Goal: Find specific page/section: Find specific page/section

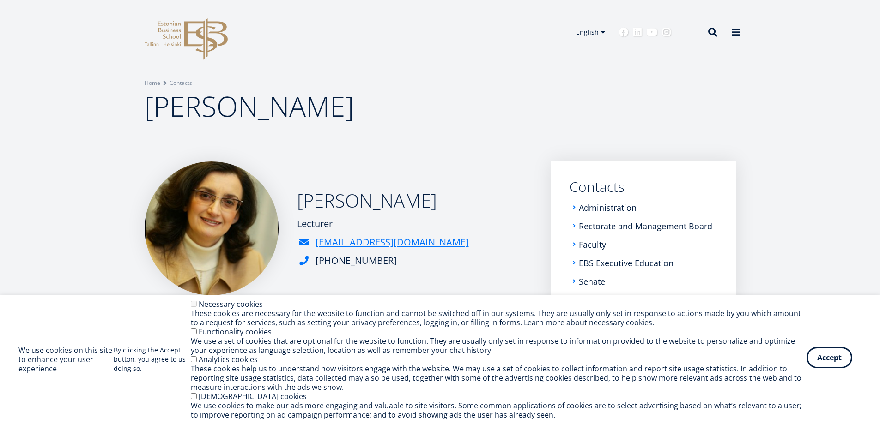
click at [831, 363] on button "Accept" at bounding box center [829, 357] width 46 height 21
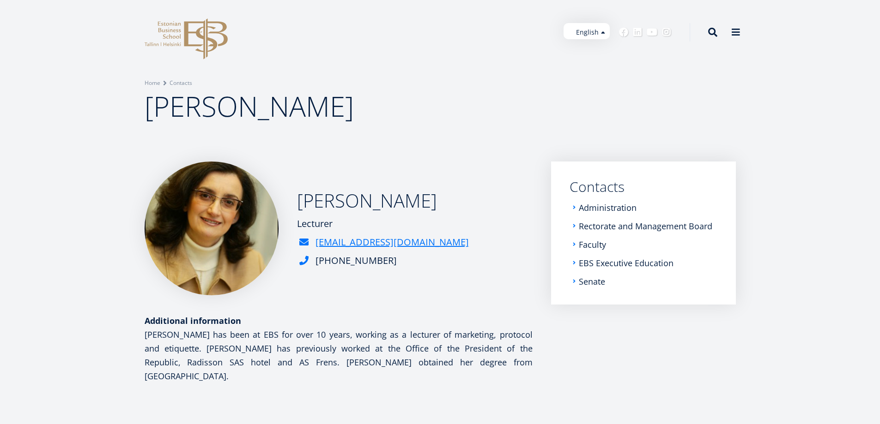
click at [603, 31] on ul "English" at bounding box center [586, 31] width 46 height 16
click at [587, 31] on ul "English" at bounding box center [586, 31] width 46 height 16
click at [551, 75] on div "Breadcrumb Home Contacts Tiina Tšatšua" at bounding box center [440, 81] width 880 height 162
click at [587, 30] on ul "English" at bounding box center [586, 31] width 46 height 16
click at [617, 207] on link "Administration" at bounding box center [609, 207] width 58 height 9
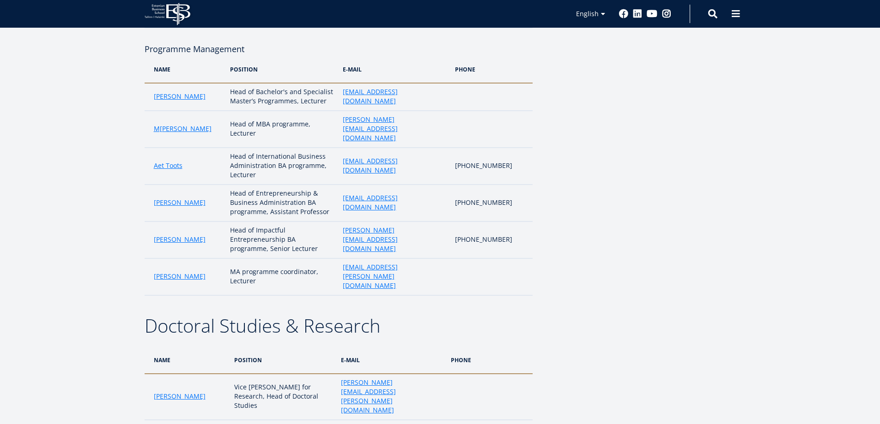
scroll to position [791, 0]
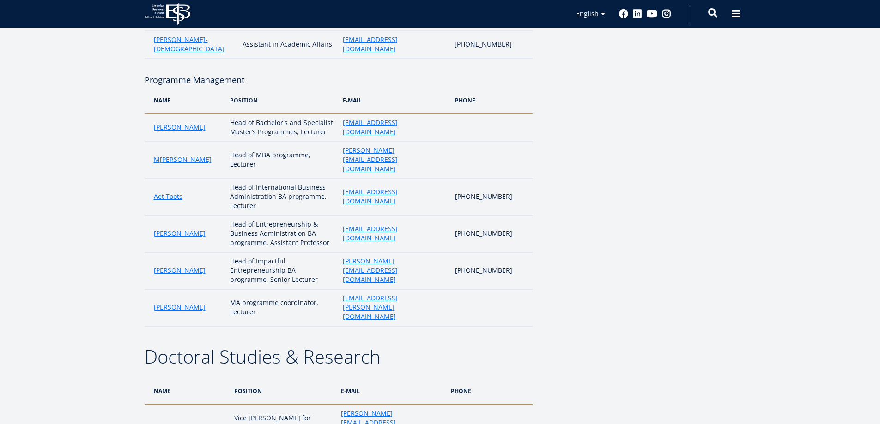
click at [714, 10] on span at bounding box center [712, 12] width 9 height 9
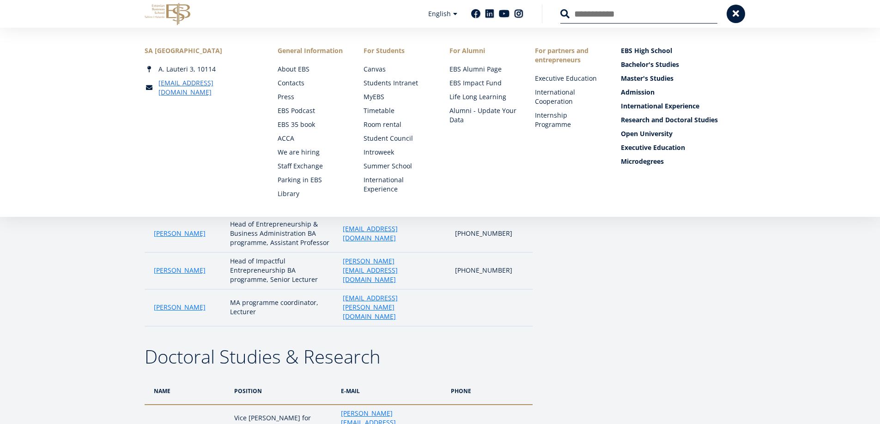
click at [599, 17] on input "Search" at bounding box center [638, 13] width 157 height 19
type input "**********"
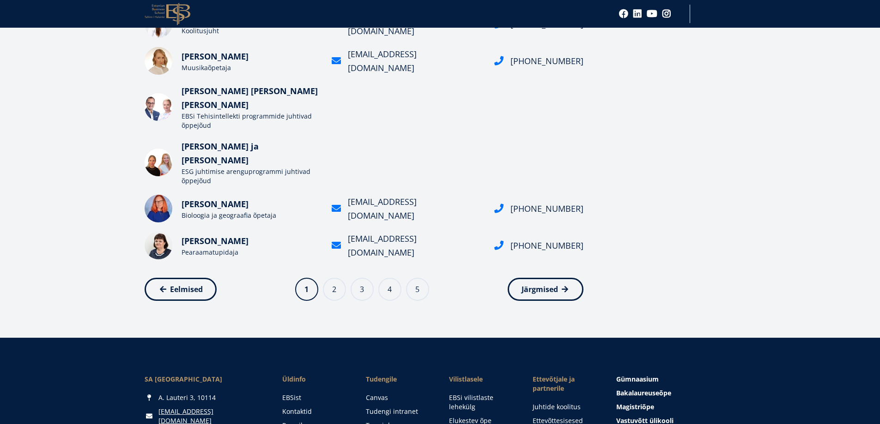
scroll to position [356, 0]
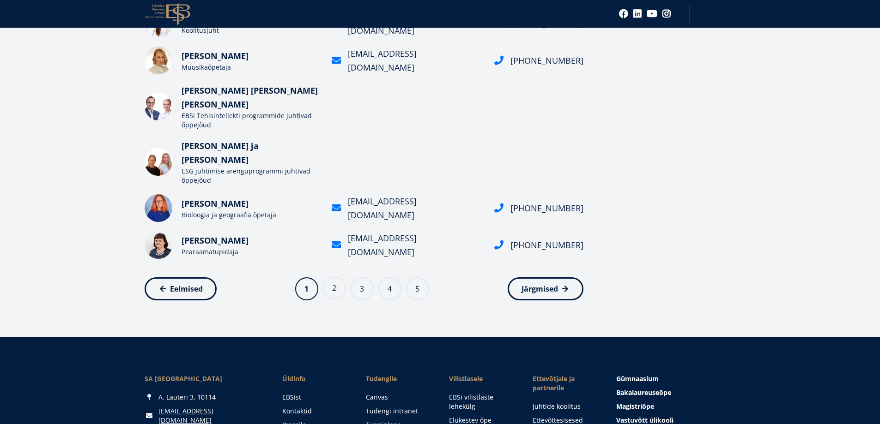
click at [332, 277] on link "Page 2" at bounding box center [334, 288] width 23 height 23
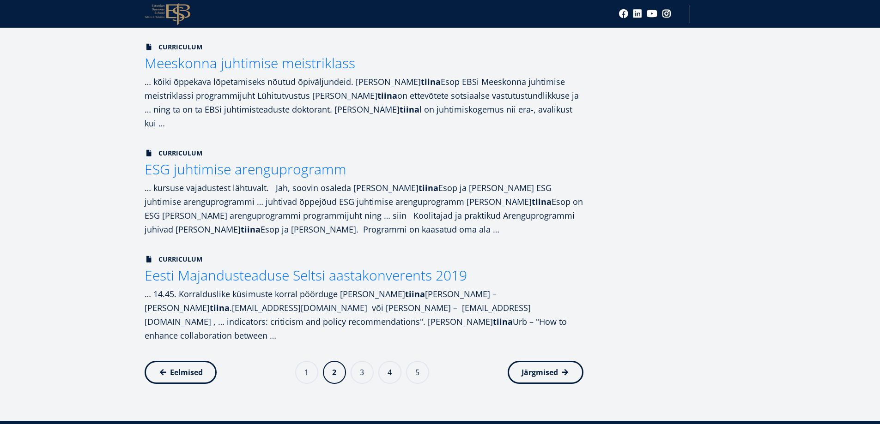
scroll to position [841, 0]
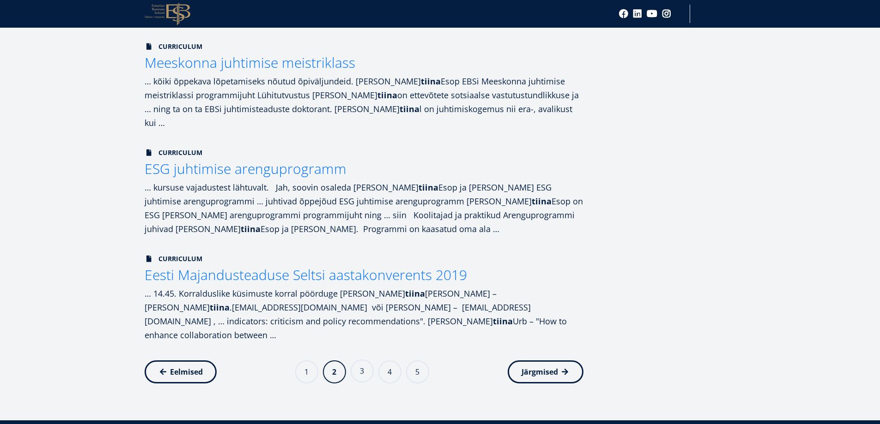
click at [363, 360] on link "Page 3" at bounding box center [362, 371] width 23 height 23
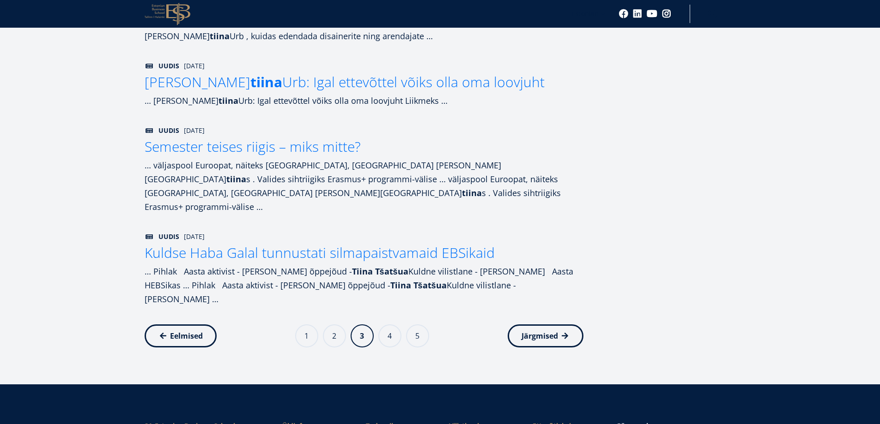
scroll to position [914, 0]
